Goal: Transaction & Acquisition: Purchase product/service

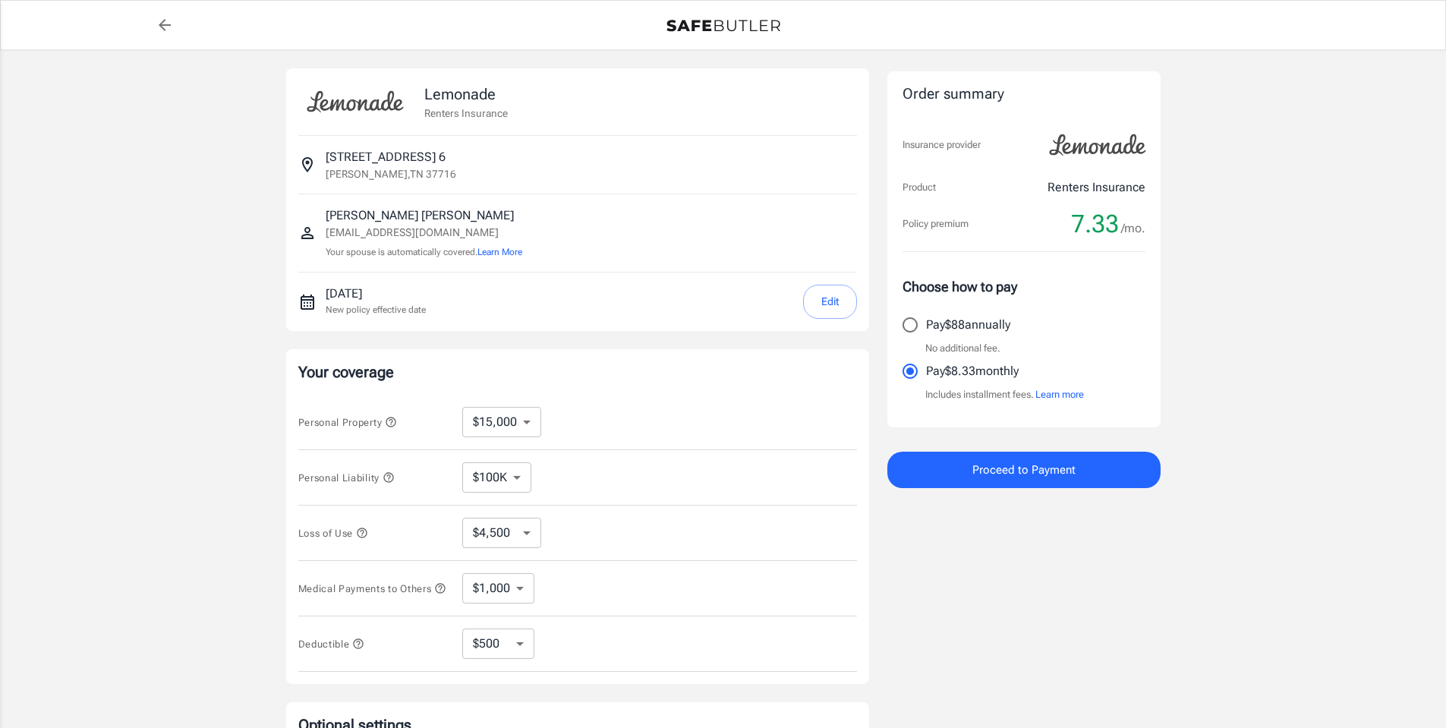
select select "15000"
select select "500"
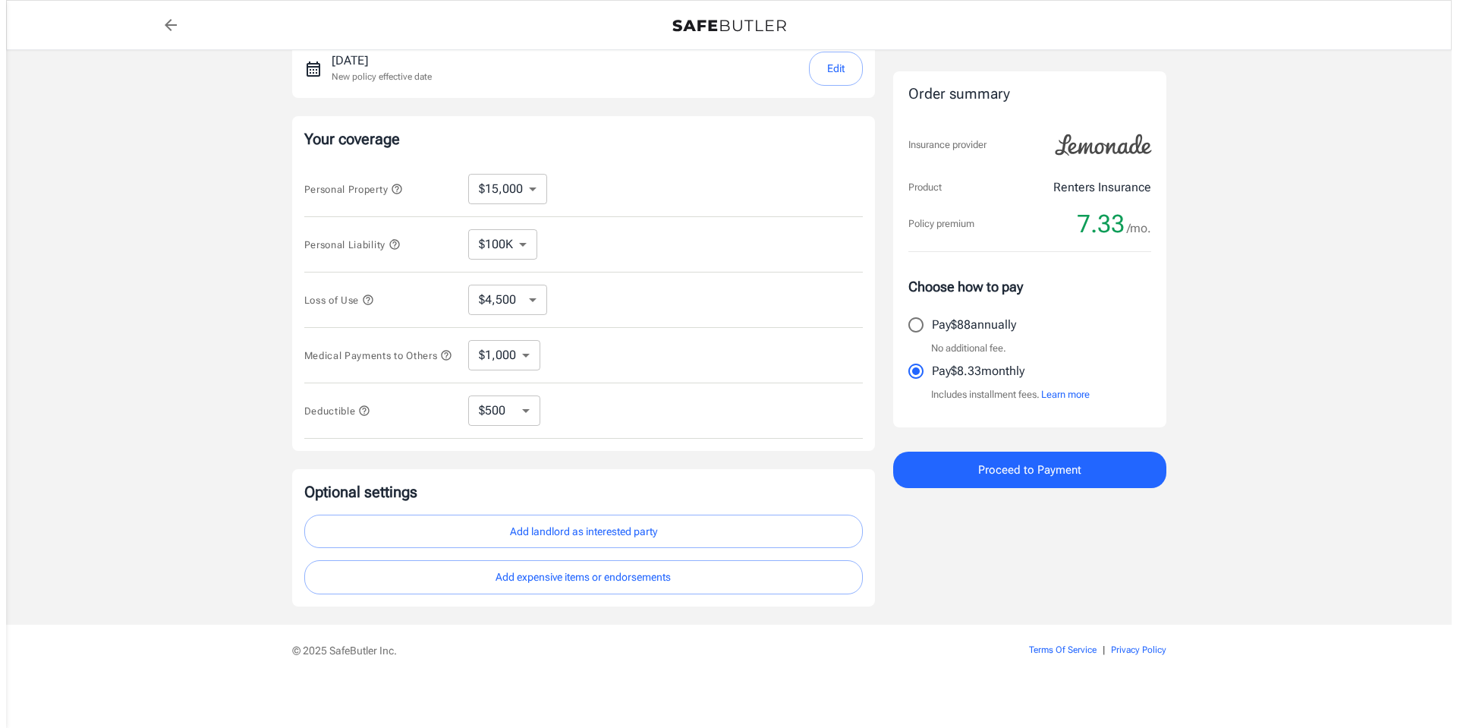
scroll to position [242, 0]
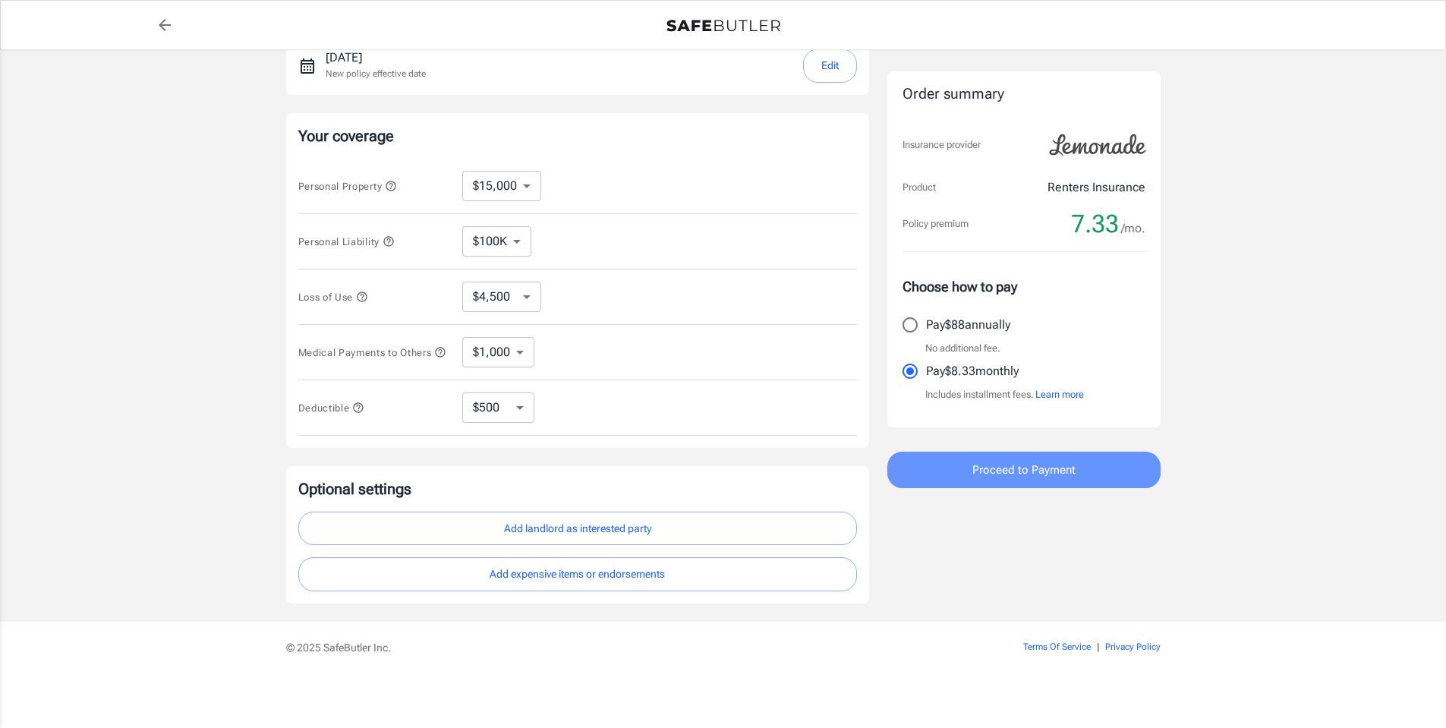
click at [1000, 472] on span "Proceed to Payment" at bounding box center [1023, 470] width 103 height 20
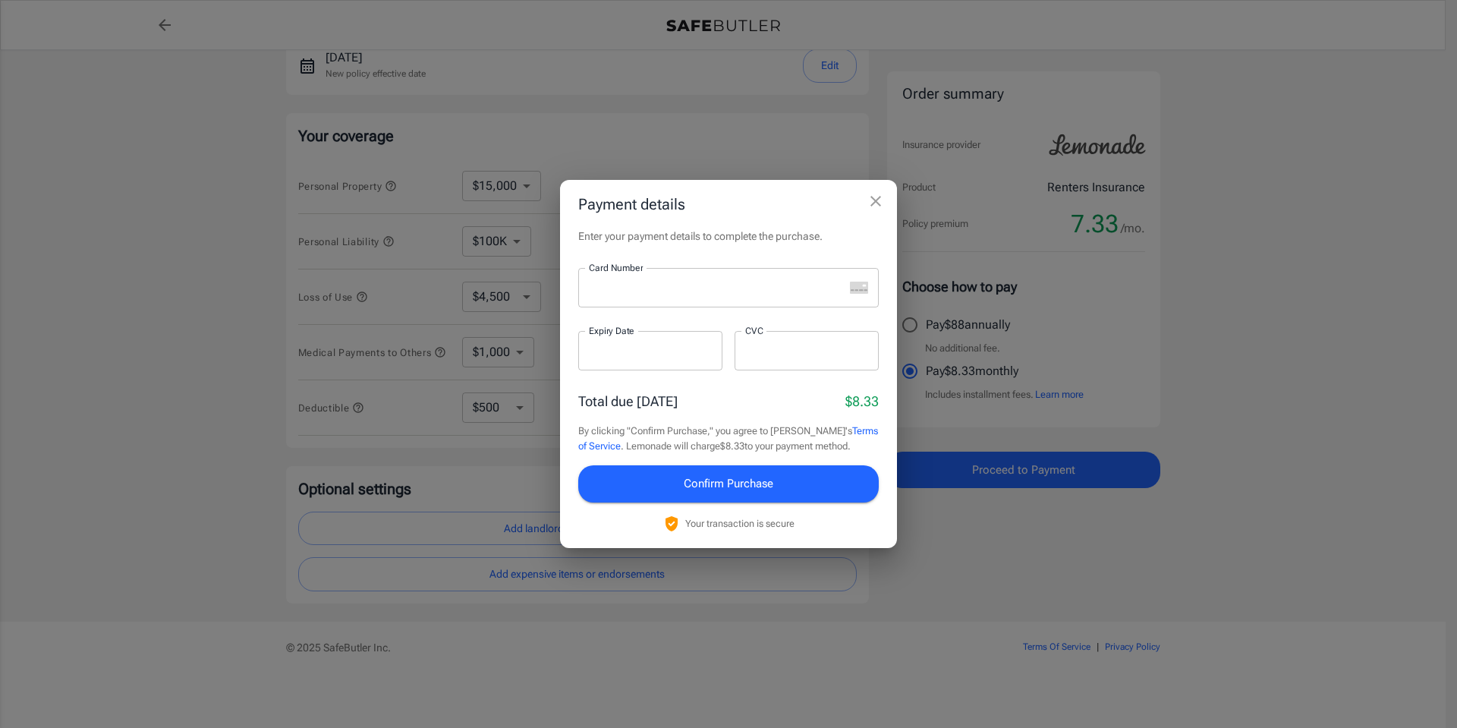
click at [748, 295] on iframe at bounding box center [716, 288] width 255 height 14
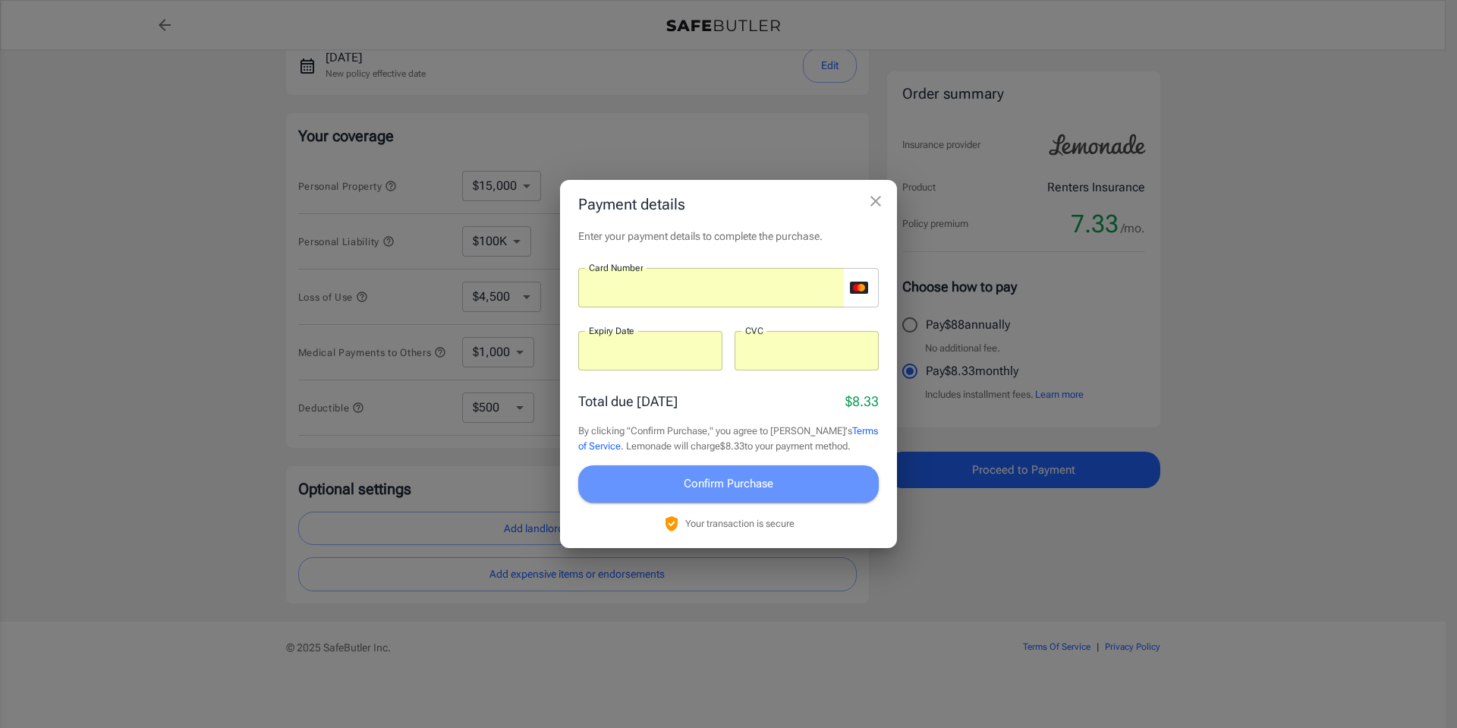
click at [749, 475] on span "Confirm Purchase" at bounding box center [729, 484] width 90 height 20
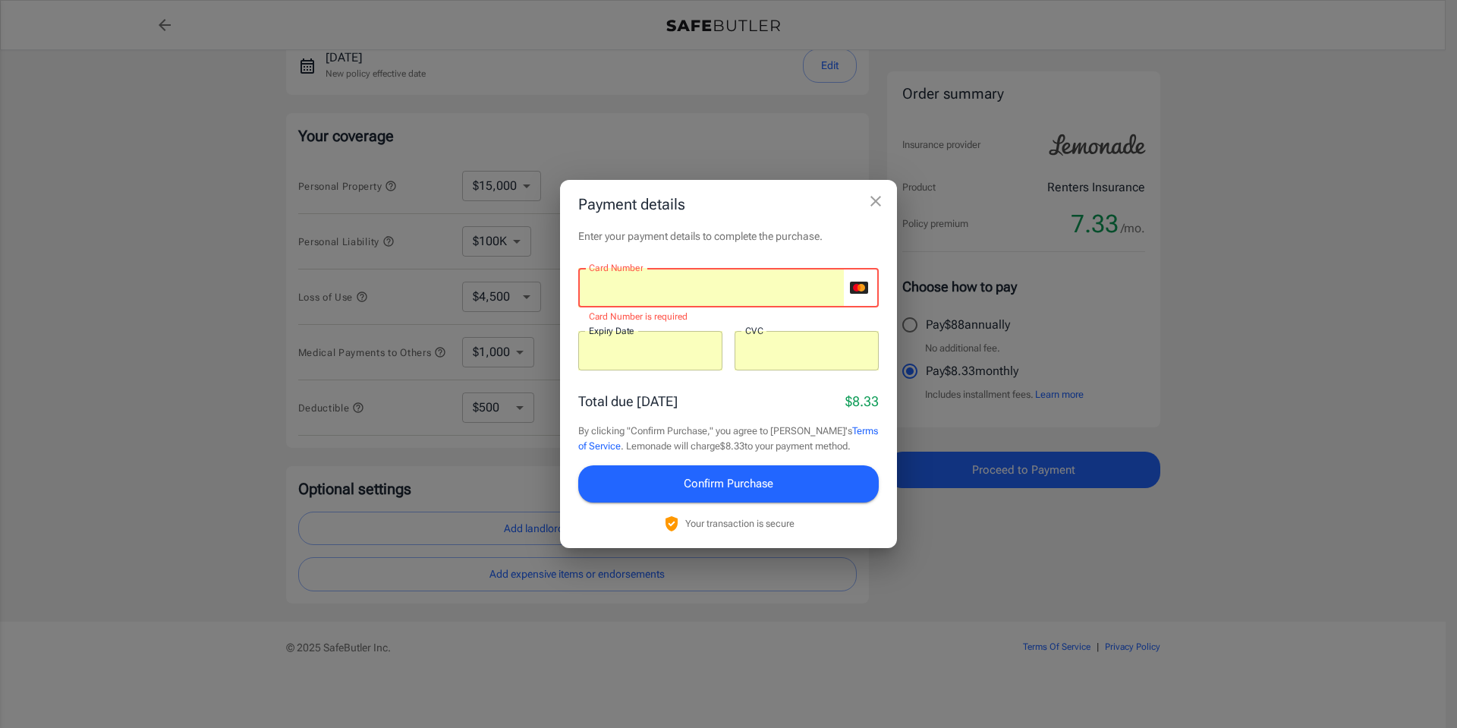
click at [776, 479] on button "Confirm Purchase" at bounding box center [728, 483] width 301 height 36
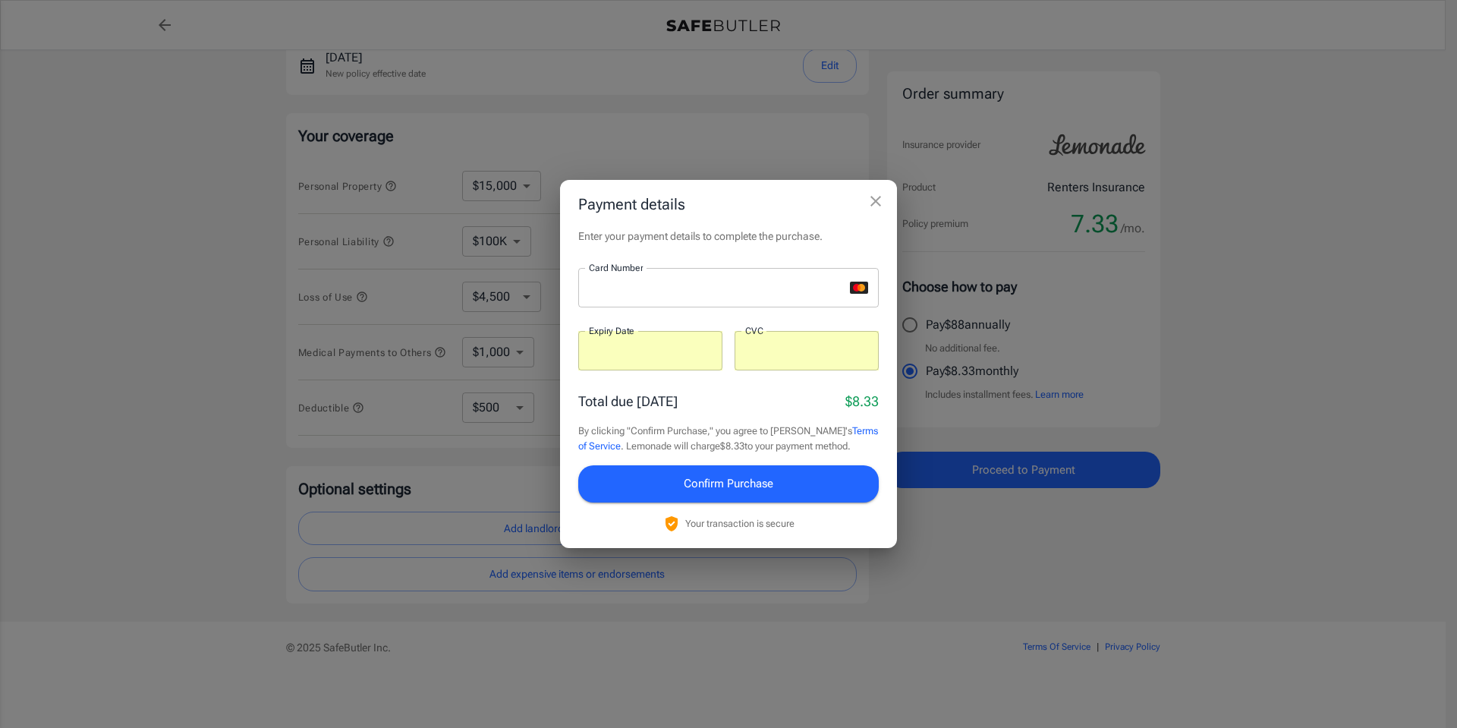
click at [650, 359] on div at bounding box center [650, 350] width 144 height 39
click at [842, 363] on div at bounding box center [807, 350] width 144 height 39
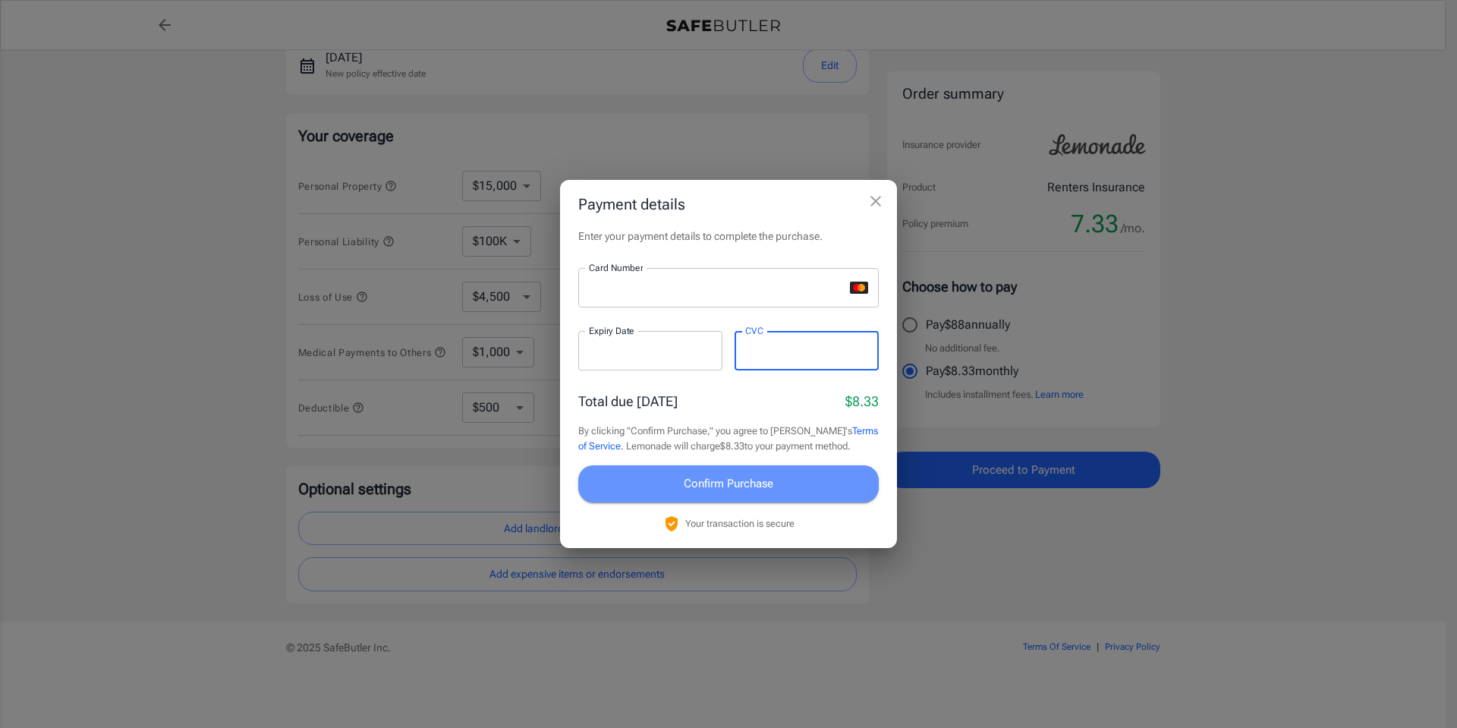
click at [763, 480] on span "Confirm Purchase" at bounding box center [729, 484] width 90 height 20
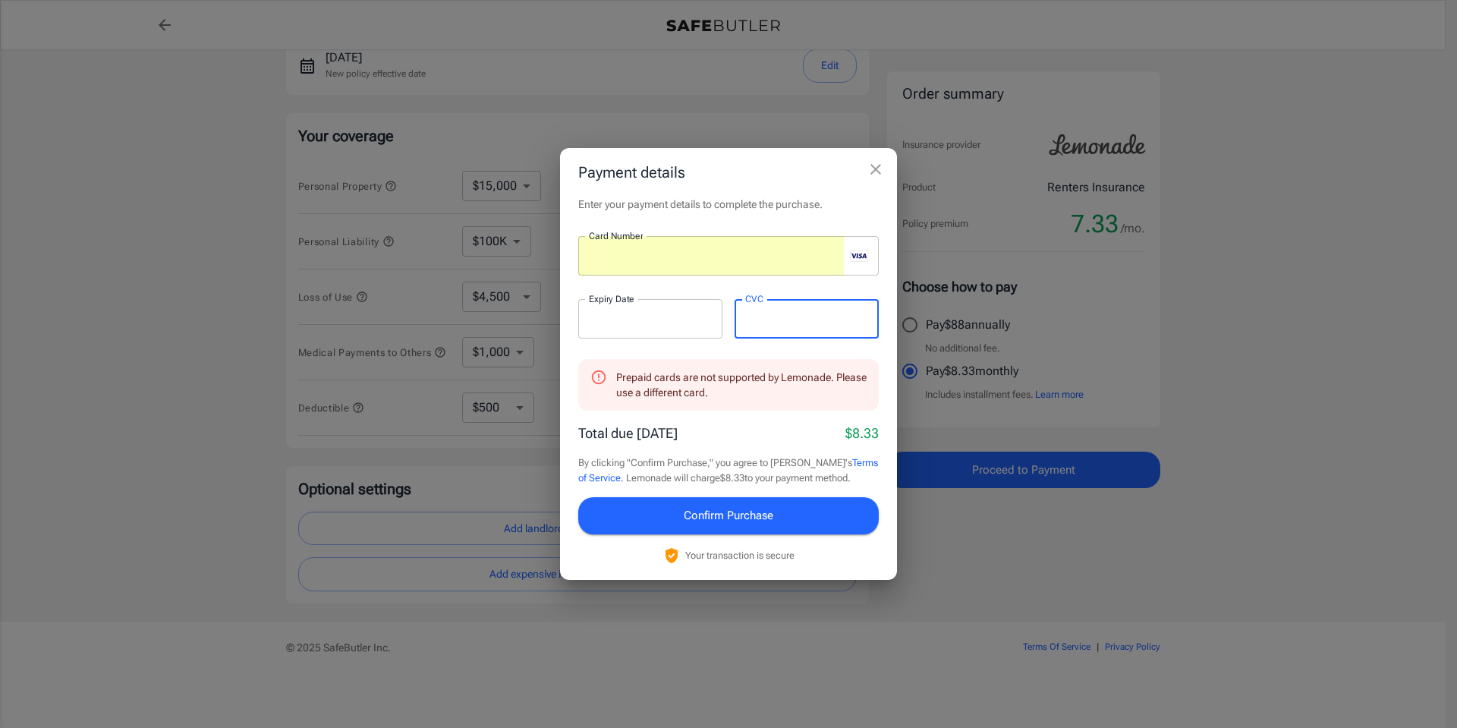
click at [741, 417] on div "Prepaid cards are not supported by Lemonade. Please use a different card. Total…" at bounding box center [728, 461] width 301 height 205
click at [712, 505] on button "Confirm Purchase" at bounding box center [728, 515] width 301 height 36
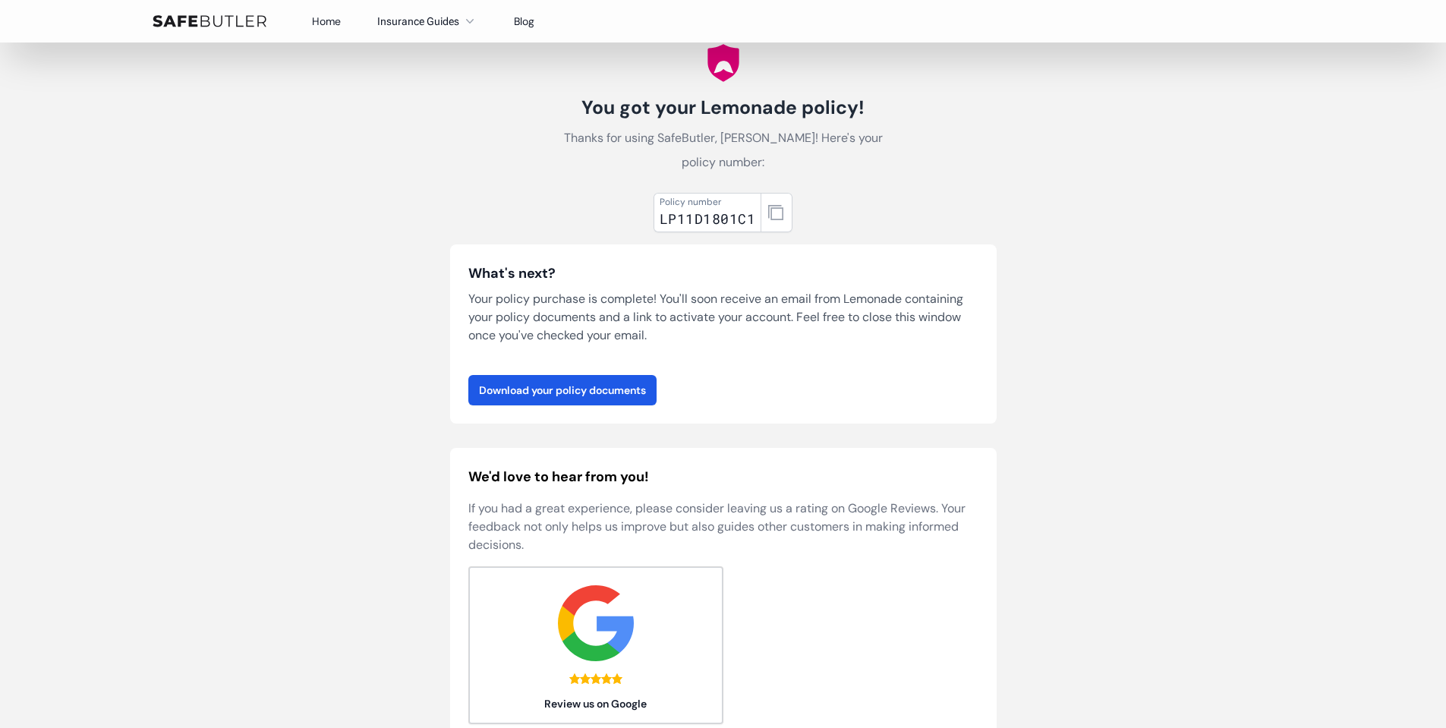
scroll to position [76, 0]
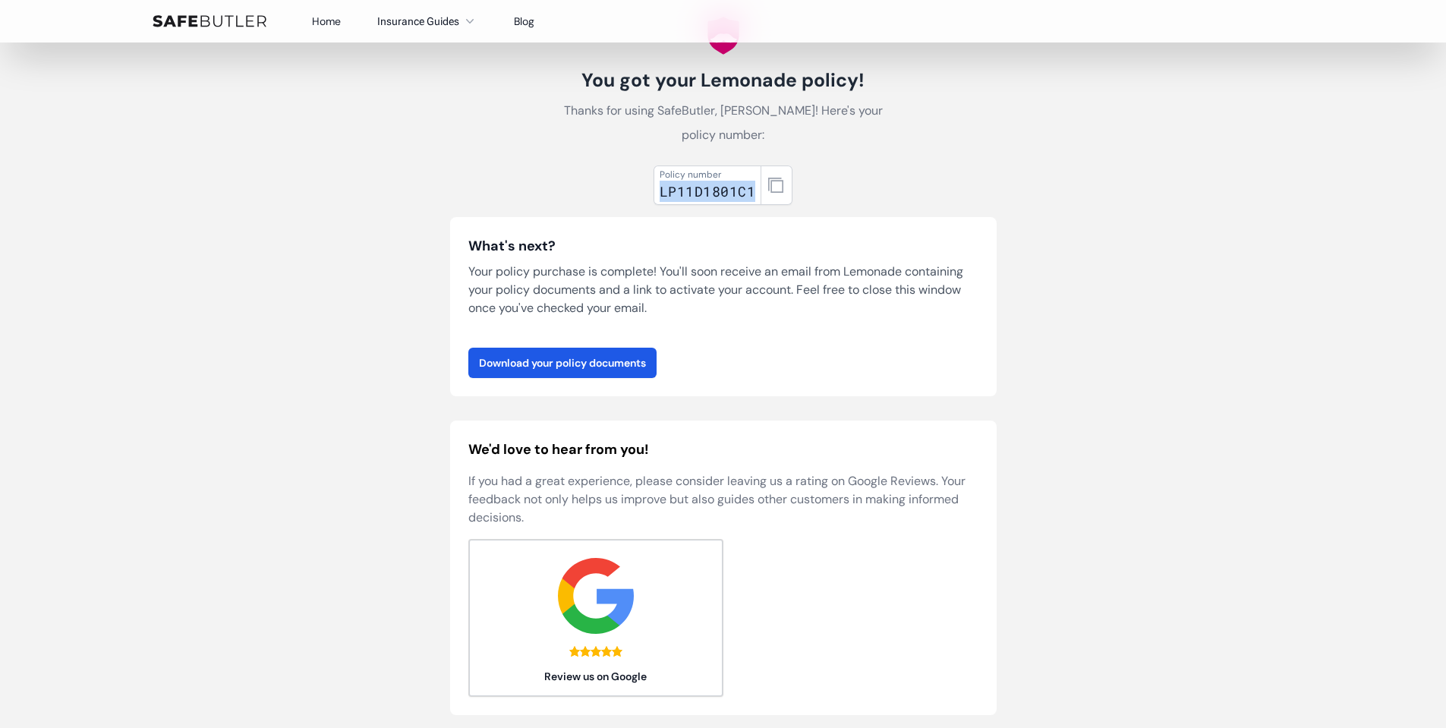
drag, startPoint x: 754, startPoint y: 190, endPoint x: 645, endPoint y: 187, distance: 108.6
click at [645, 187] on div "Policy number LP11D1801C1 What's next? Your policy purchase is complete! You'll…" at bounding box center [723, 449] width 546 height 580
copy div "LP11D1801C1"
click at [587, 359] on link "Download your policy documents" at bounding box center [562, 363] width 188 height 30
